Goal: Information Seeking & Learning: Learn about a topic

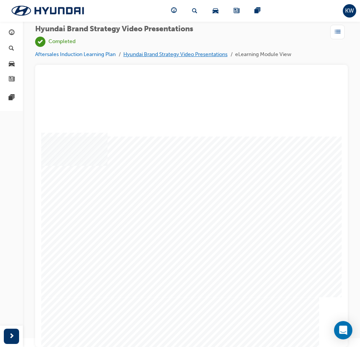
click at [179, 56] on link "Hyundai Brand Strategy Video Presentations" at bounding box center [175, 54] width 104 height 6
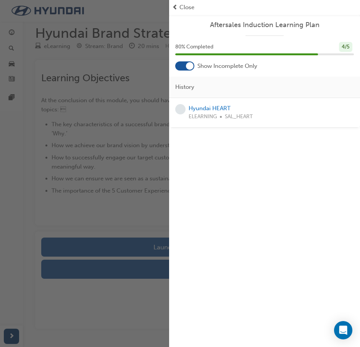
drag, startPoint x: 129, startPoint y: 132, endPoint x: 173, endPoint y: 53, distance: 90.9
click at [132, 123] on div "button" at bounding box center [84, 173] width 169 height 347
click at [184, 10] on span "Close" at bounding box center [186, 7] width 15 height 9
click at [190, 6] on span "Close" at bounding box center [186, 7] width 15 height 9
click at [148, 18] on div "button" at bounding box center [84, 173] width 169 height 347
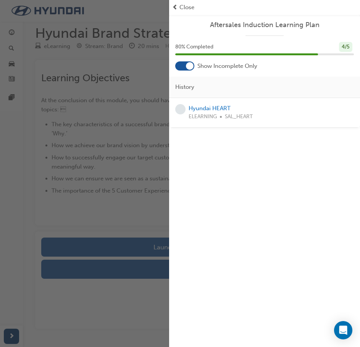
click at [129, 41] on div "button" at bounding box center [84, 173] width 169 height 347
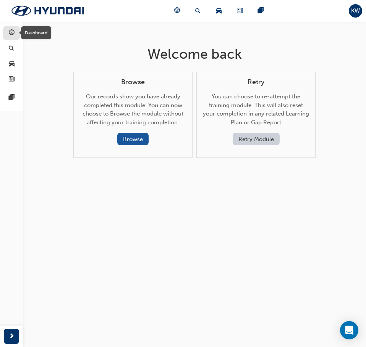
click at [14, 33] on span "guage-icon" at bounding box center [12, 33] width 6 height 7
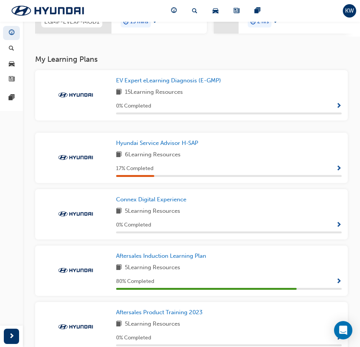
scroll to position [153, 0]
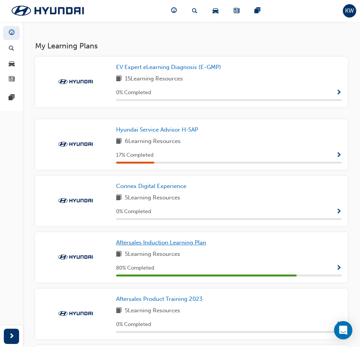
click at [181, 246] on span "Aftersales Induction Learning Plan" at bounding box center [161, 242] width 90 height 7
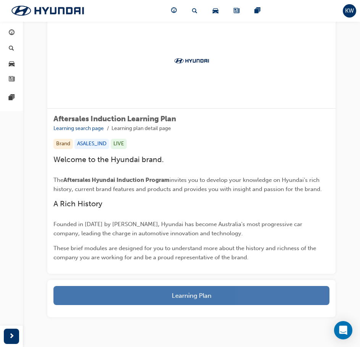
scroll to position [58, 0]
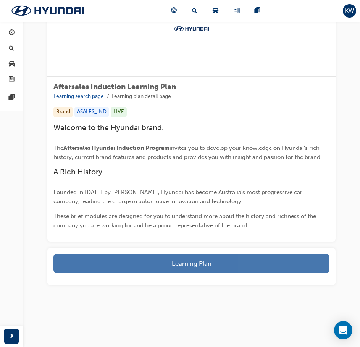
click at [202, 259] on button "Learning Plan" at bounding box center [191, 263] width 276 height 19
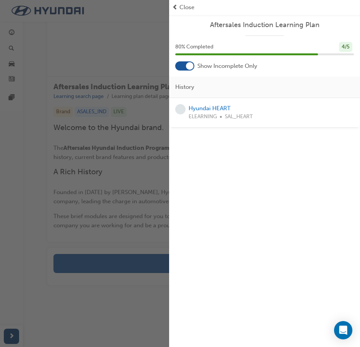
drag, startPoint x: 126, startPoint y: 114, endPoint x: 184, endPoint y: 76, distance: 69.6
click at [127, 113] on div "button" at bounding box center [84, 173] width 169 height 347
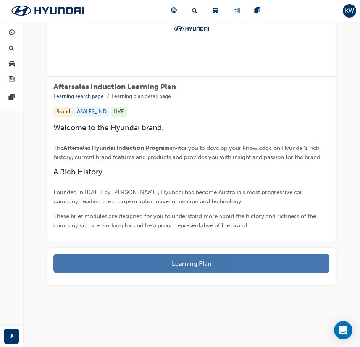
click at [184, 256] on button "Learning Plan" at bounding box center [191, 263] width 276 height 19
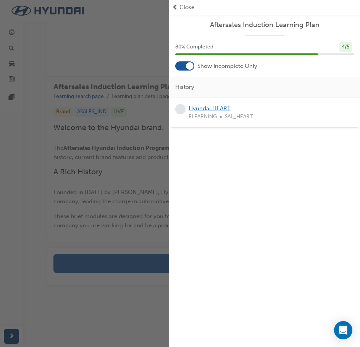
click at [218, 108] on link "Hyundai HEART" at bounding box center [209, 108] width 42 height 7
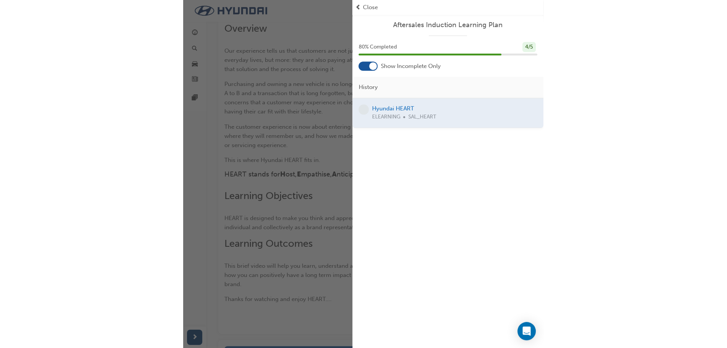
scroll to position [76, 0]
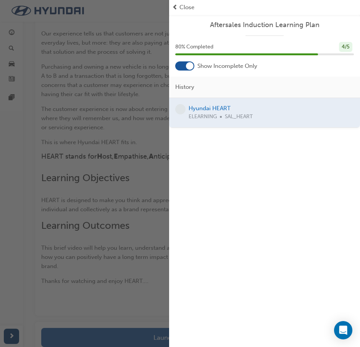
click at [161, 132] on div "button" at bounding box center [84, 173] width 169 height 347
click at [219, 106] on div at bounding box center [264, 112] width 191 height 29
click at [214, 116] on div at bounding box center [264, 112] width 191 height 29
drag, startPoint x: 150, startPoint y: 127, endPoint x: 167, endPoint y: 83, distance: 46.8
click at [150, 126] on div "button" at bounding box center [84, 173] width 169 height 347
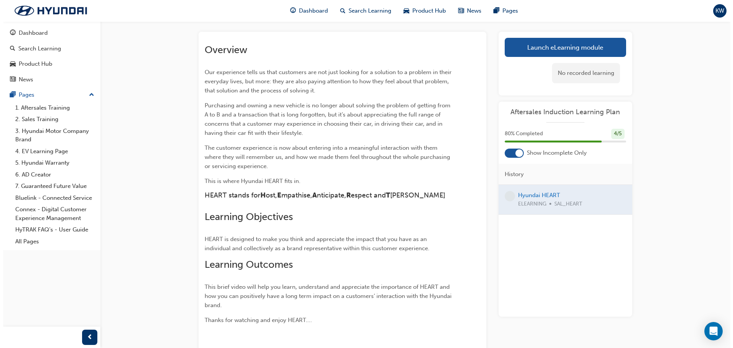
scroll to position [0, 0]
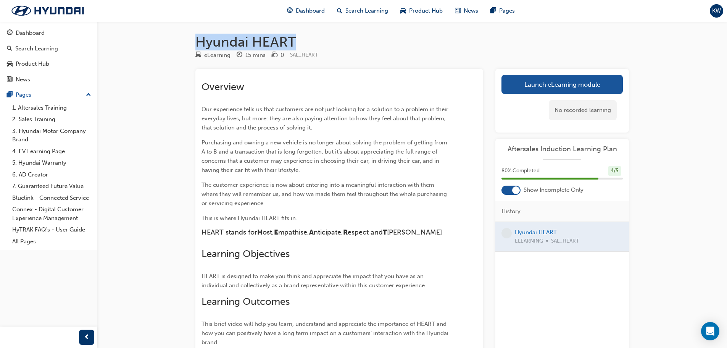
drag, startPoint x: 301, startPoint y: 43, endPoint x: 183, endPoint y: 41, distance: 117.9
click at [183, 41] on div "Hyundai HEART eLearning 15 mins 0 SAL_HEART Overview Our experience tells us th…" at bounding box center [412, 225] width 458 height 382
copy h1 "Hyundai HEART"
click at [359, 87] on link "Launch eLearning module" at bounding box center [561, 84] width 121 height 19
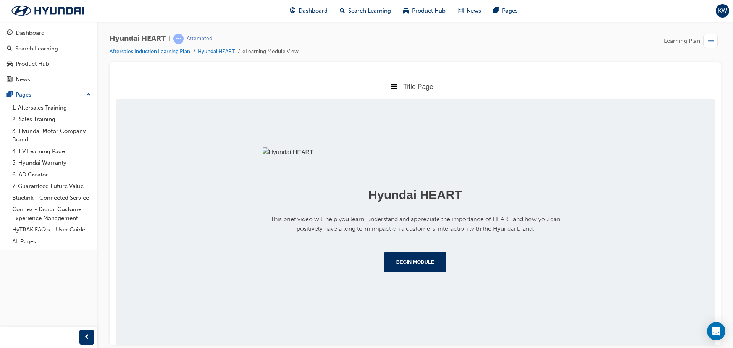
scroll to position [88, 0]
click at [359, 271] on button "Begin Module" at bounding box center [415, 261] width 63 height 20
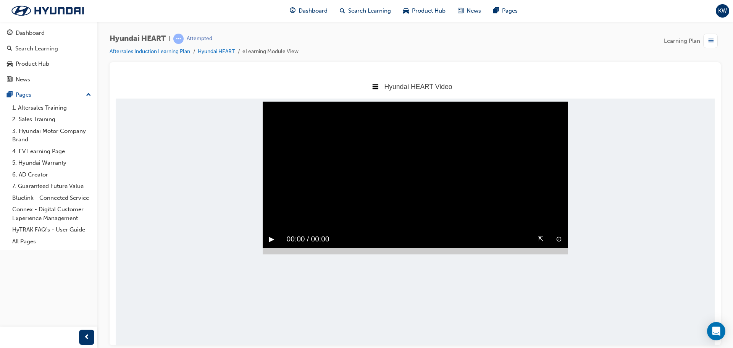
scroll to position [0, 0]
click at [273, 245] on button "▶︎" at bounding box center [272, 239] width 6 height 12
click at [359, 75] on div "Hyundai HEART Video" at bounding box center [415, 86] width 599 height 24
